Goal: Transaction & Acquisition: Download file/media

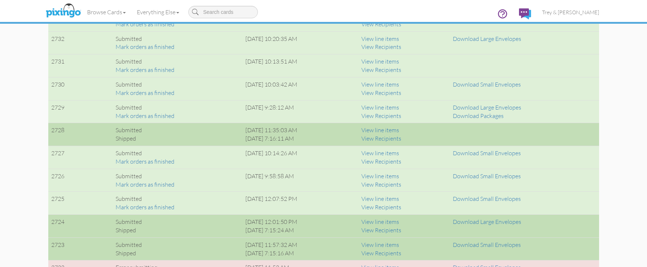
scroll to position [512, 0]
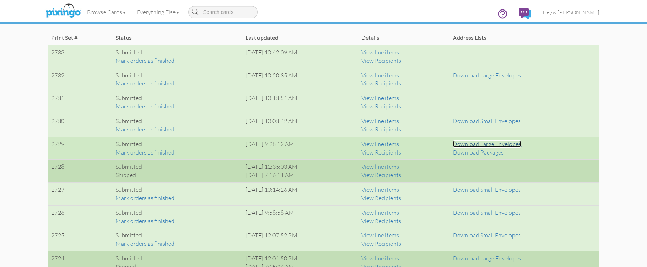
click at [478, 143] on link "Download Large Envelopes" at bounding box center [486, 143] width 68 height 7
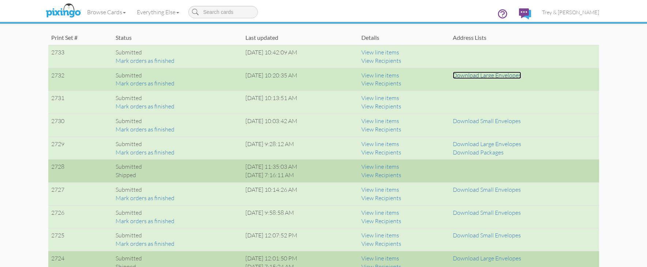
click at [478, 76] on link "Download Large Envelopes" at bounding box center [486, 75] width 68 height 7
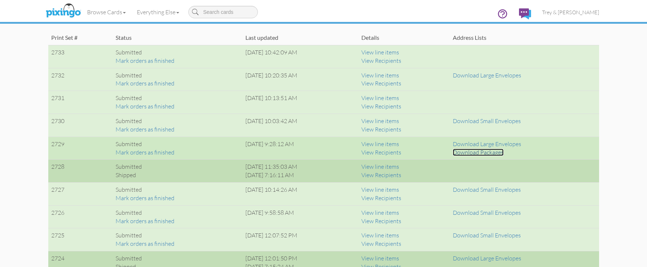
click at [486, 151] on link "Download Packages" at bounding box center [477, 152] width 51 height 7
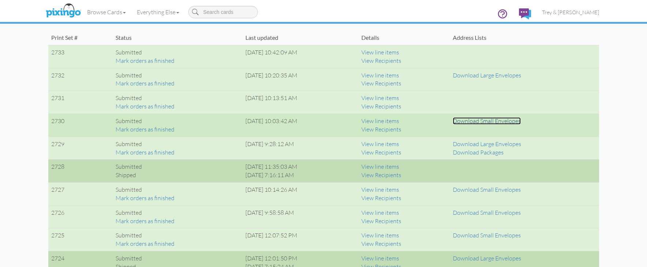
click at [512, 120] on link "Download Small Envelopes" at bounding box center [486, 120] width 68 height 7
